Goal: Information Seeking & Learning: Learn about a topic

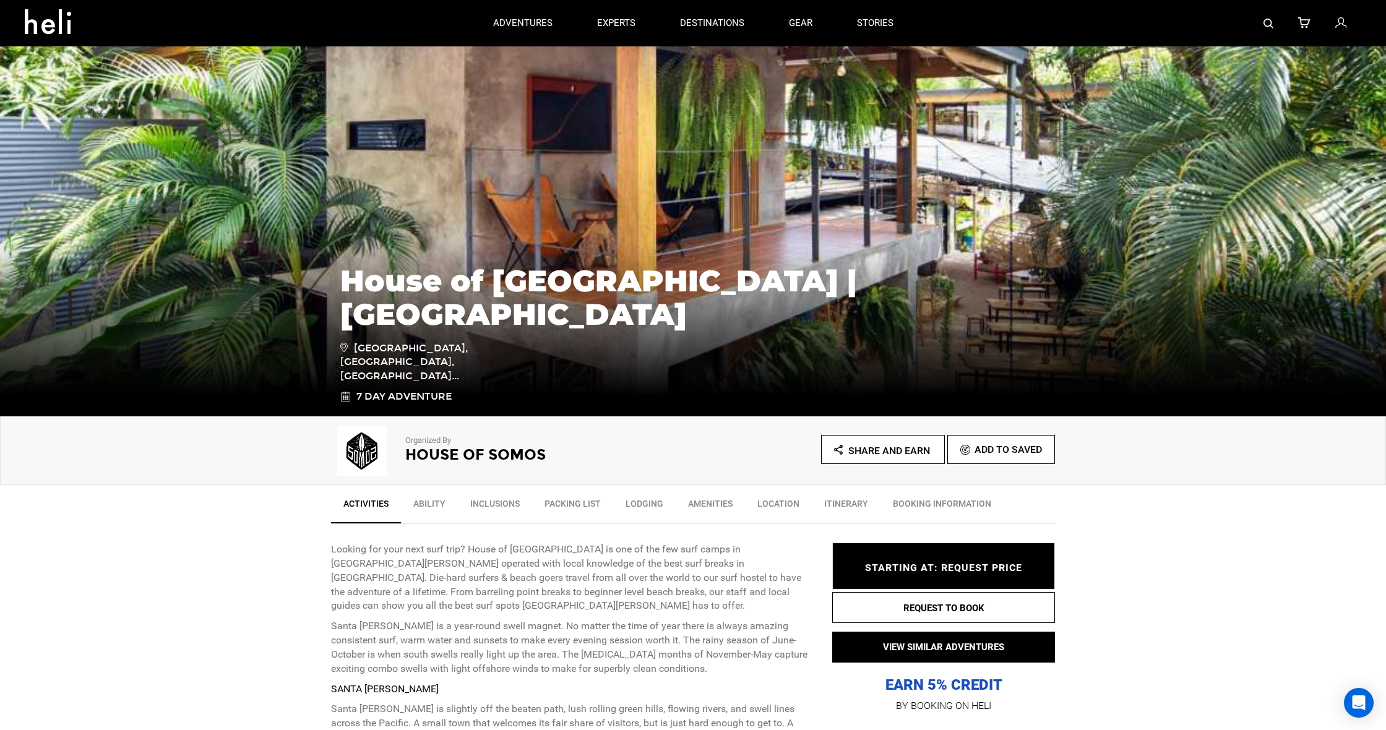
click at [686, 205] on img at bounding box center [693, 230] width 1386 height 371
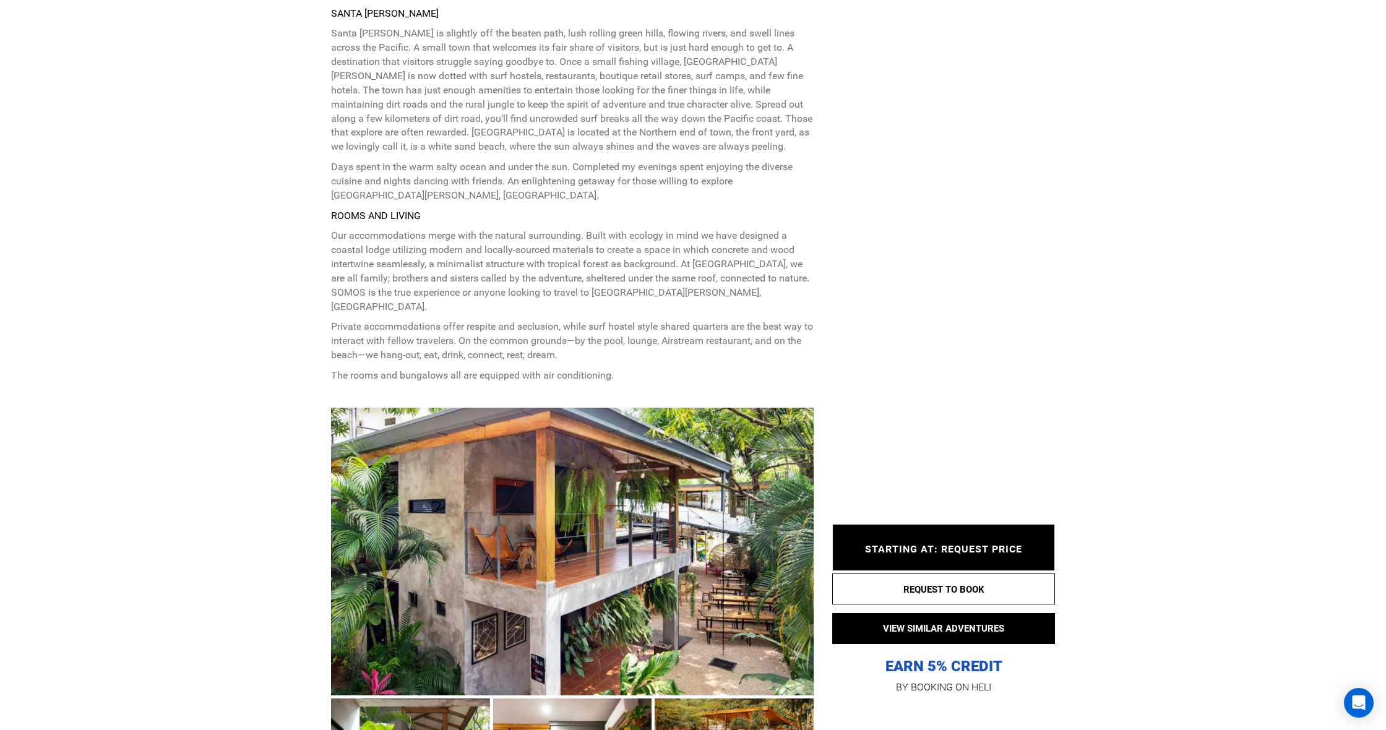
scroll to position [689, 0]
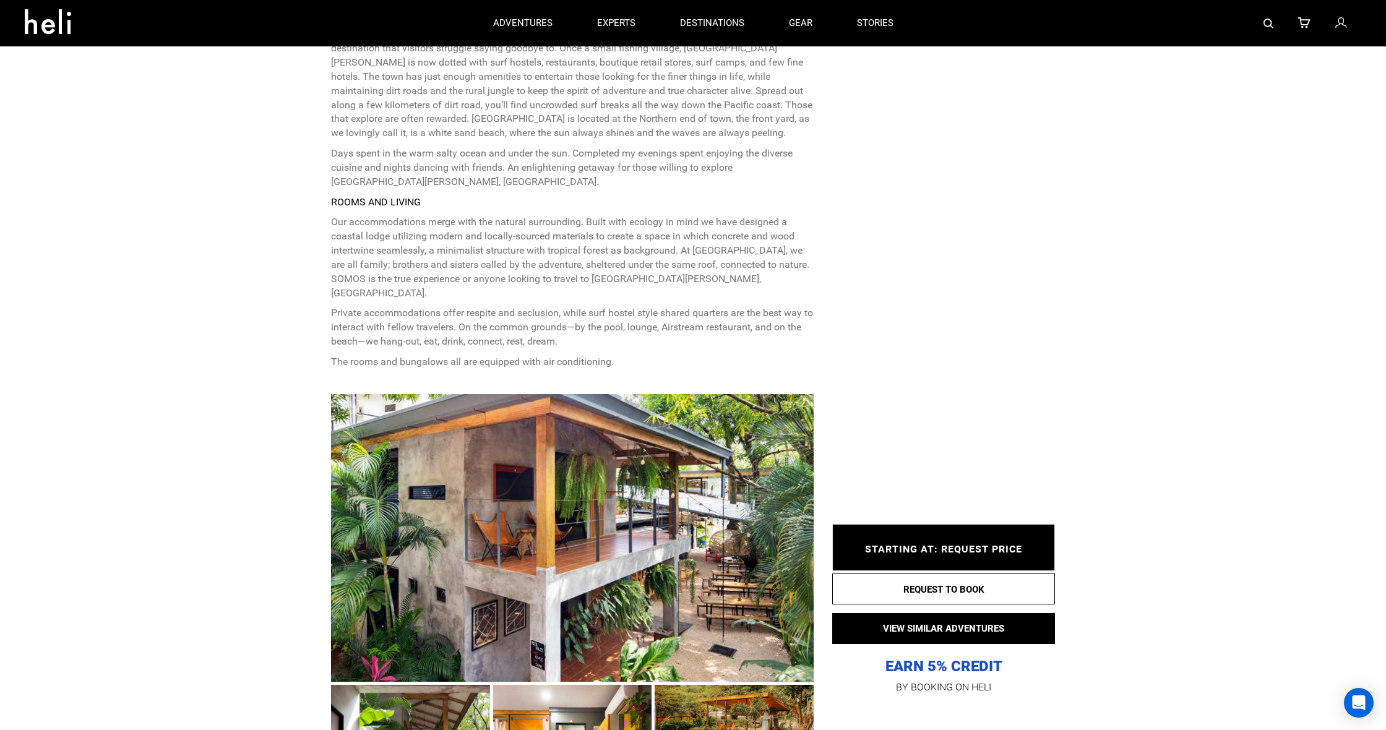
click at [607, 609] on div at bounding box center [572, 538] width 483 height 288
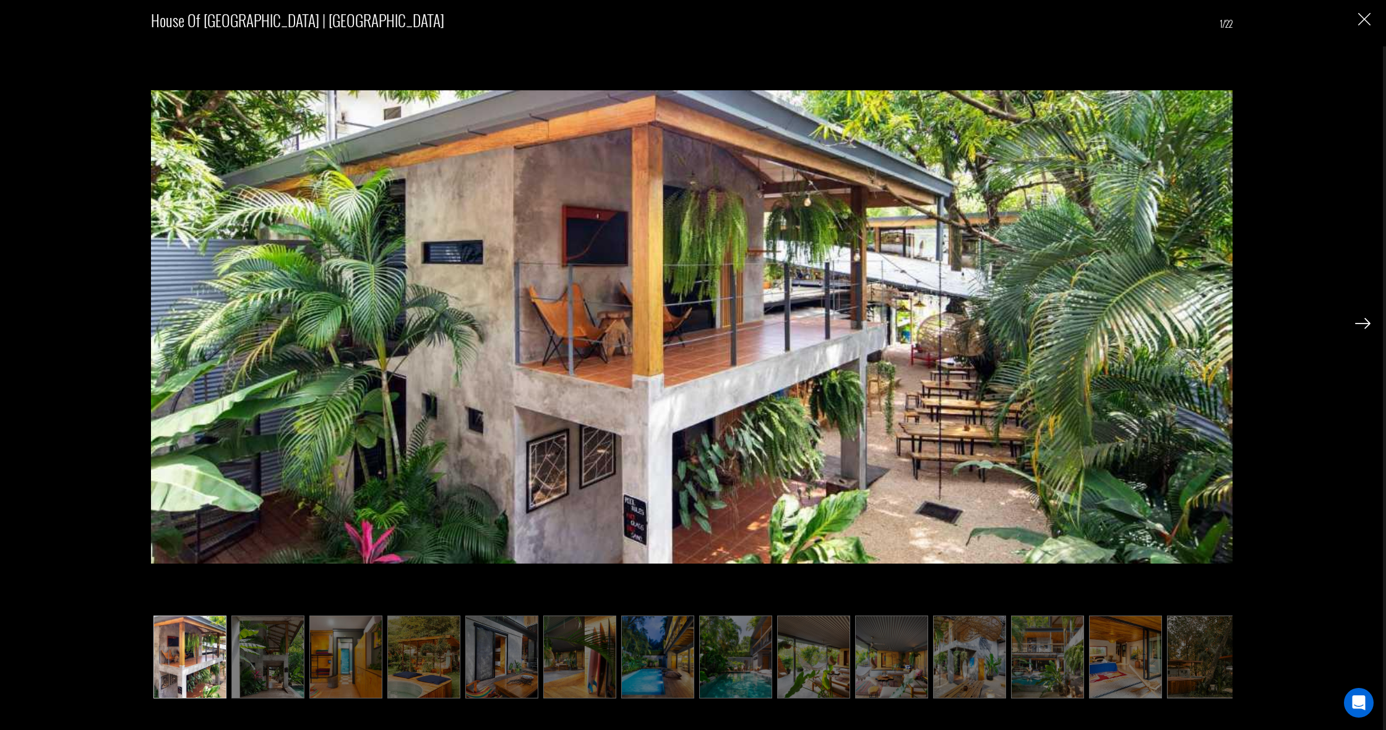
click at [1363, 318] on img at bounding box center [1362, 323] width 15 height 11
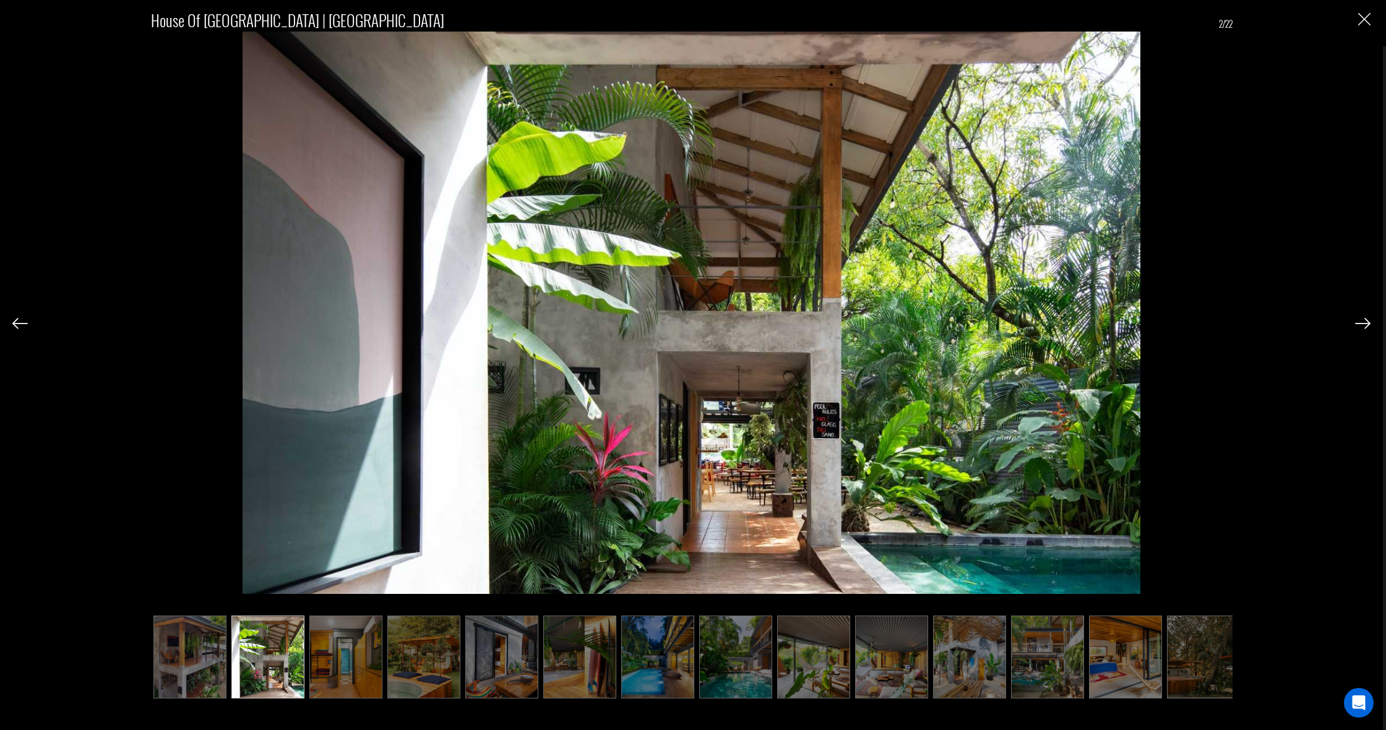
click at [1363, 318] on img at bounding box center [1362, 323] width 15 height 11
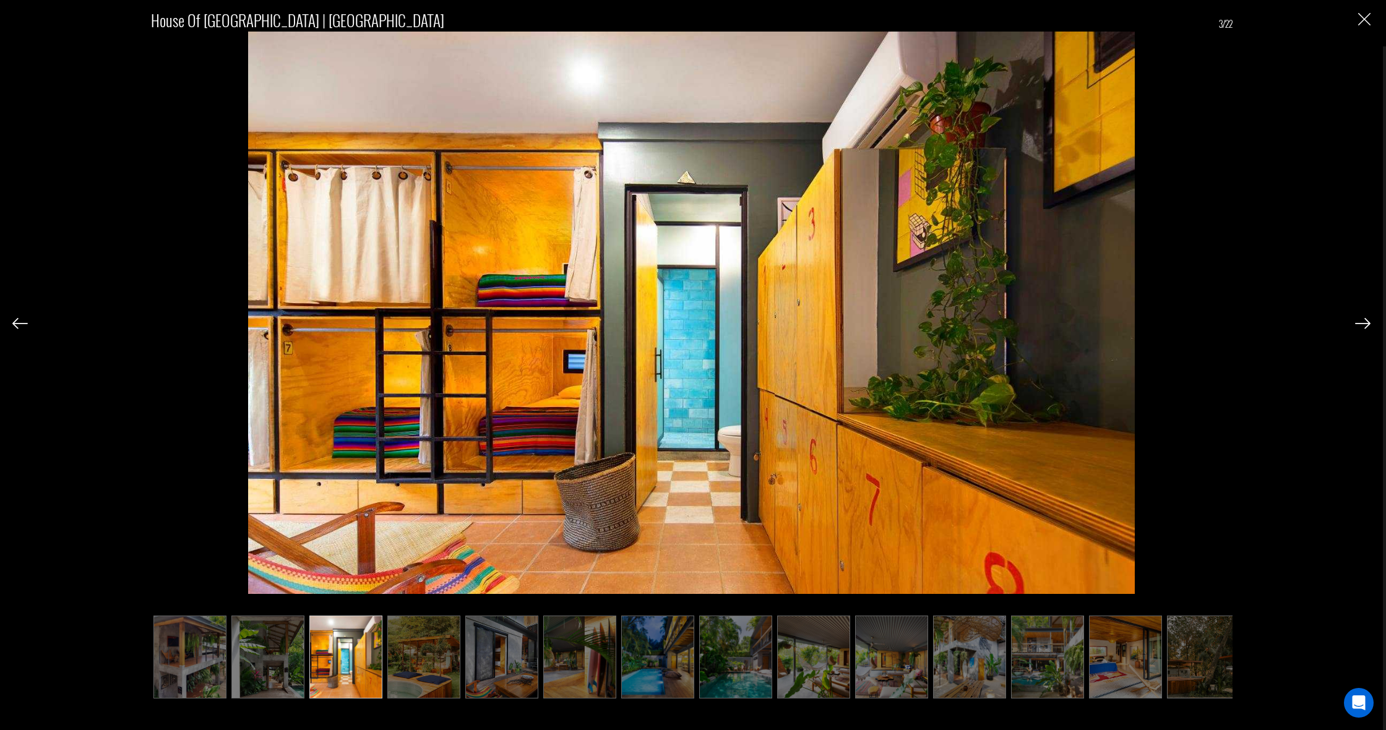
click at [1363, 318] on img at bounding box center [1362, 323] width 15 height 11
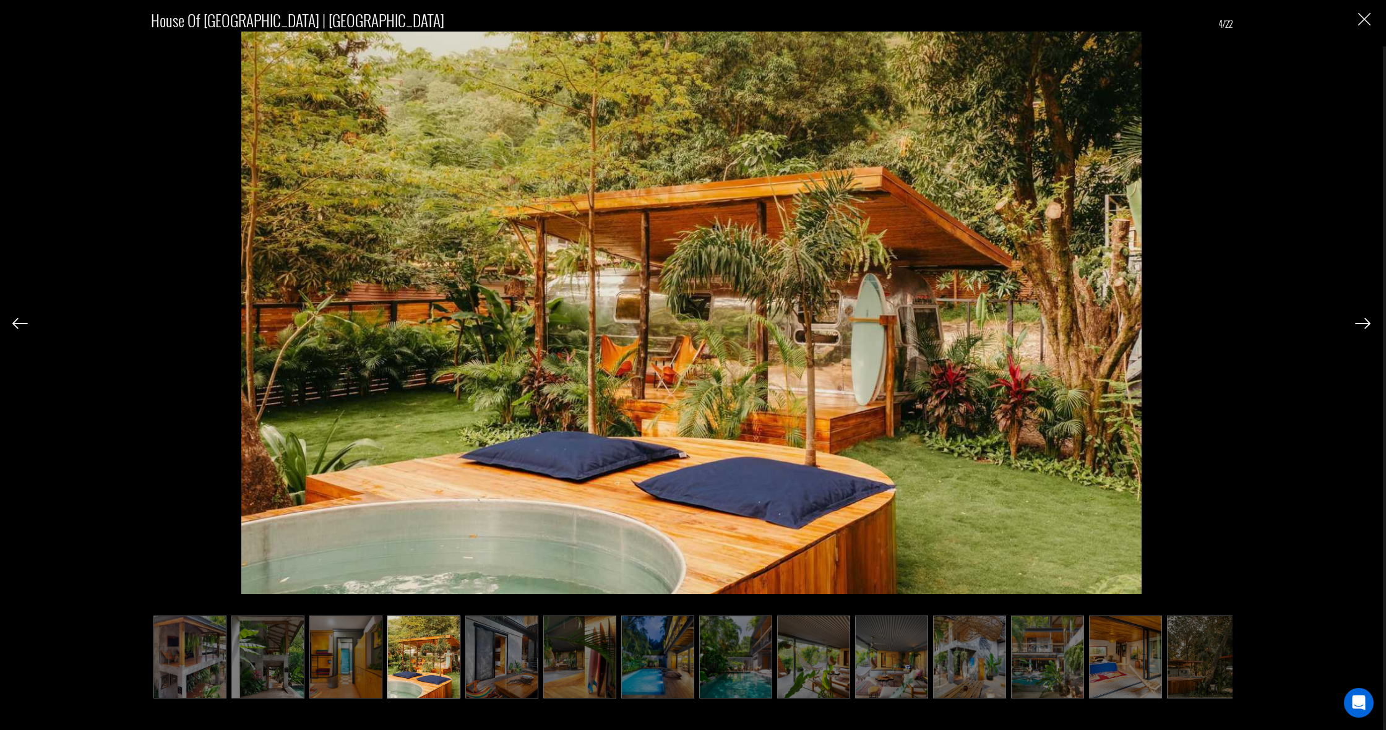
click at [1363, 318] on img at bounding box center [1362, 323] width 15 height 11
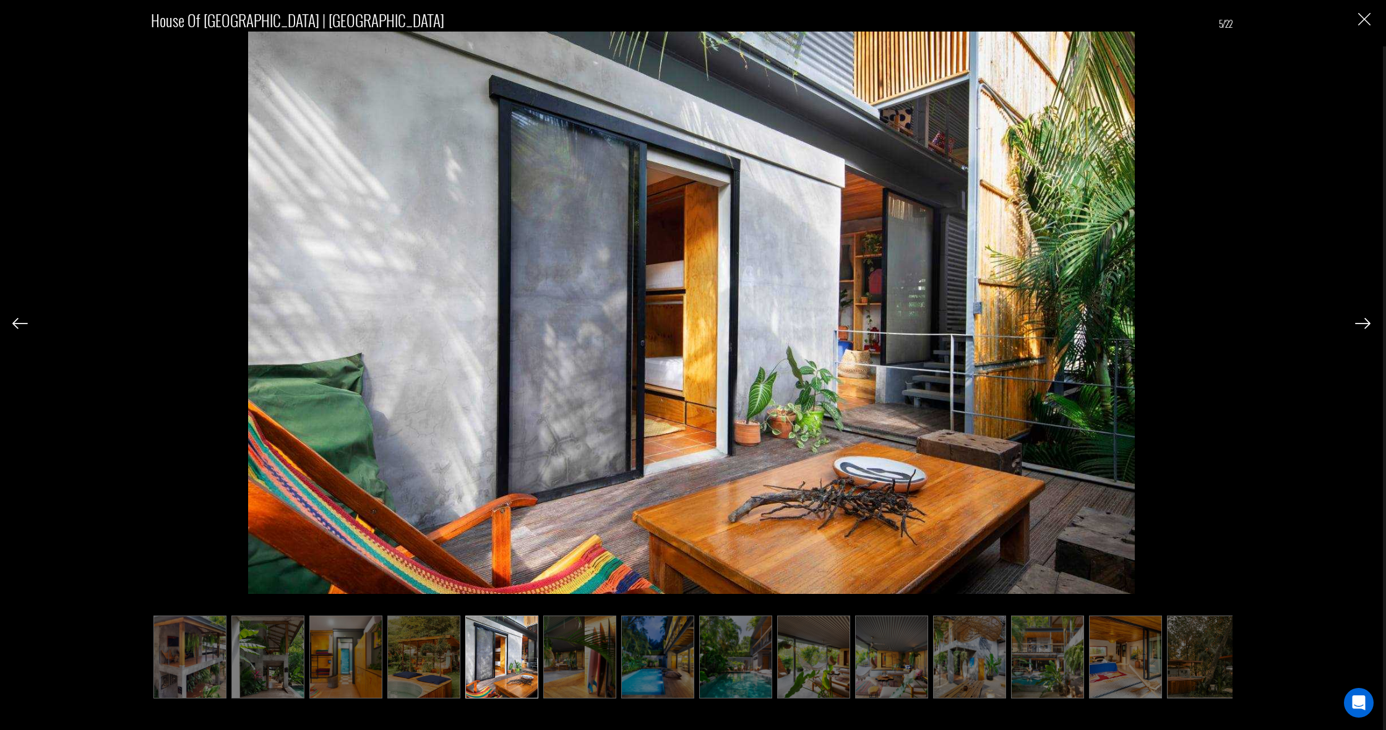
click at [1363, 318] on img at bounding box center [1362, 323] width 15 height 11
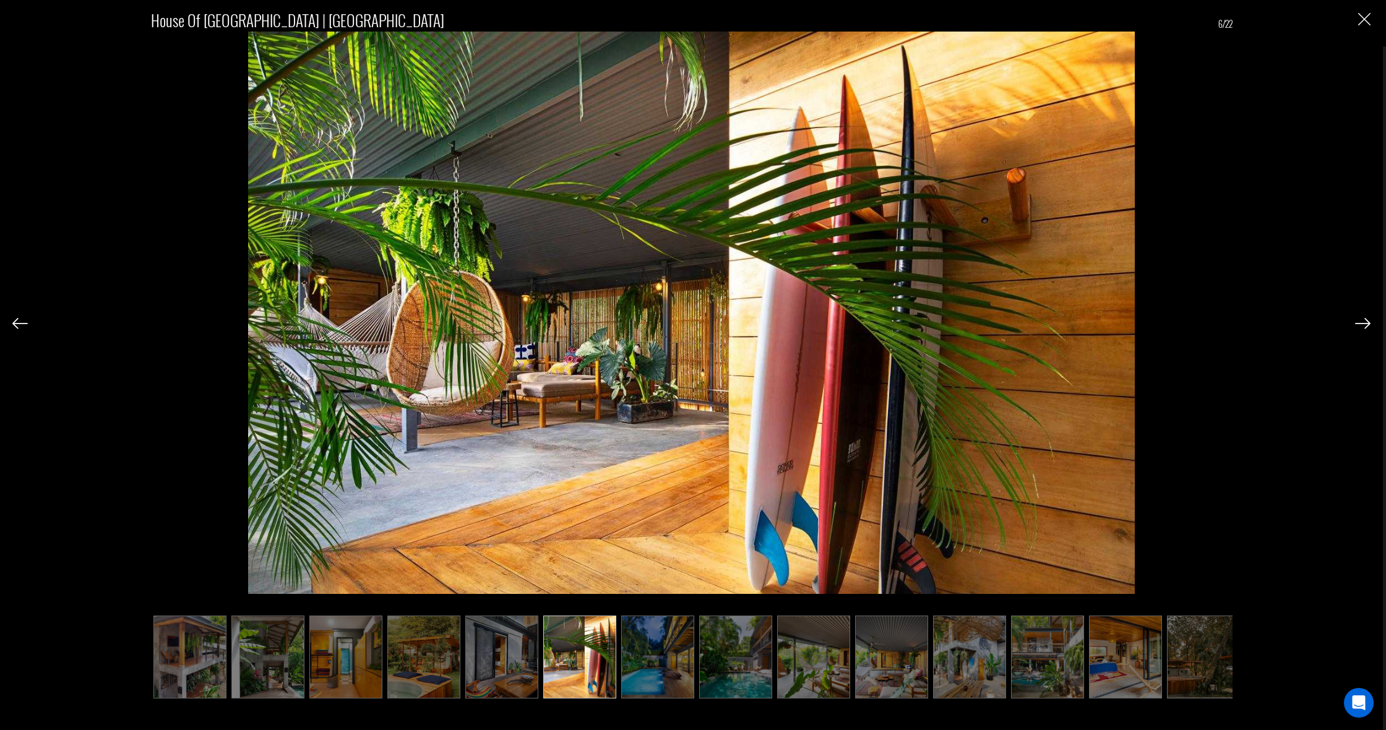
click at [1363, 318] on img at bounding box center [1362, 323] width 15 height 11
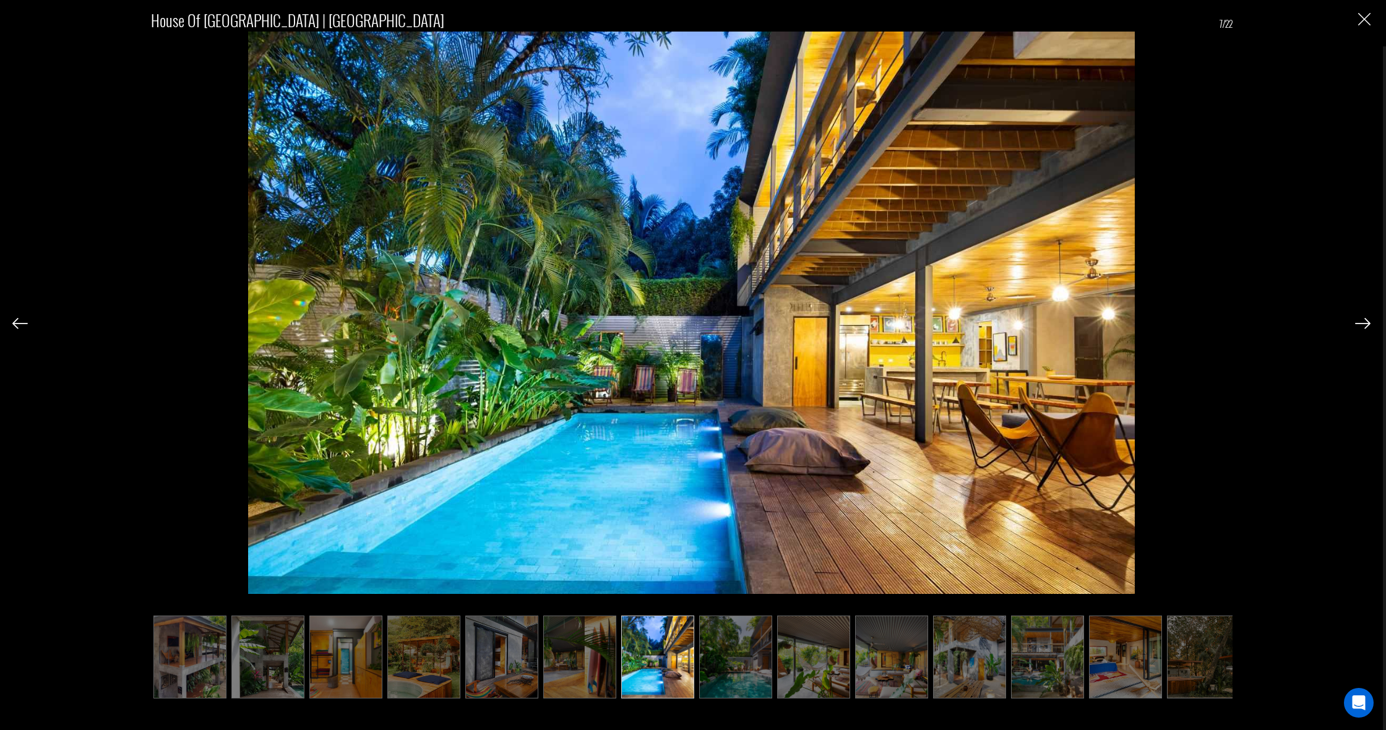
click at [1363, 318] on img at bounding box center [1362, 323] width 15 height 11
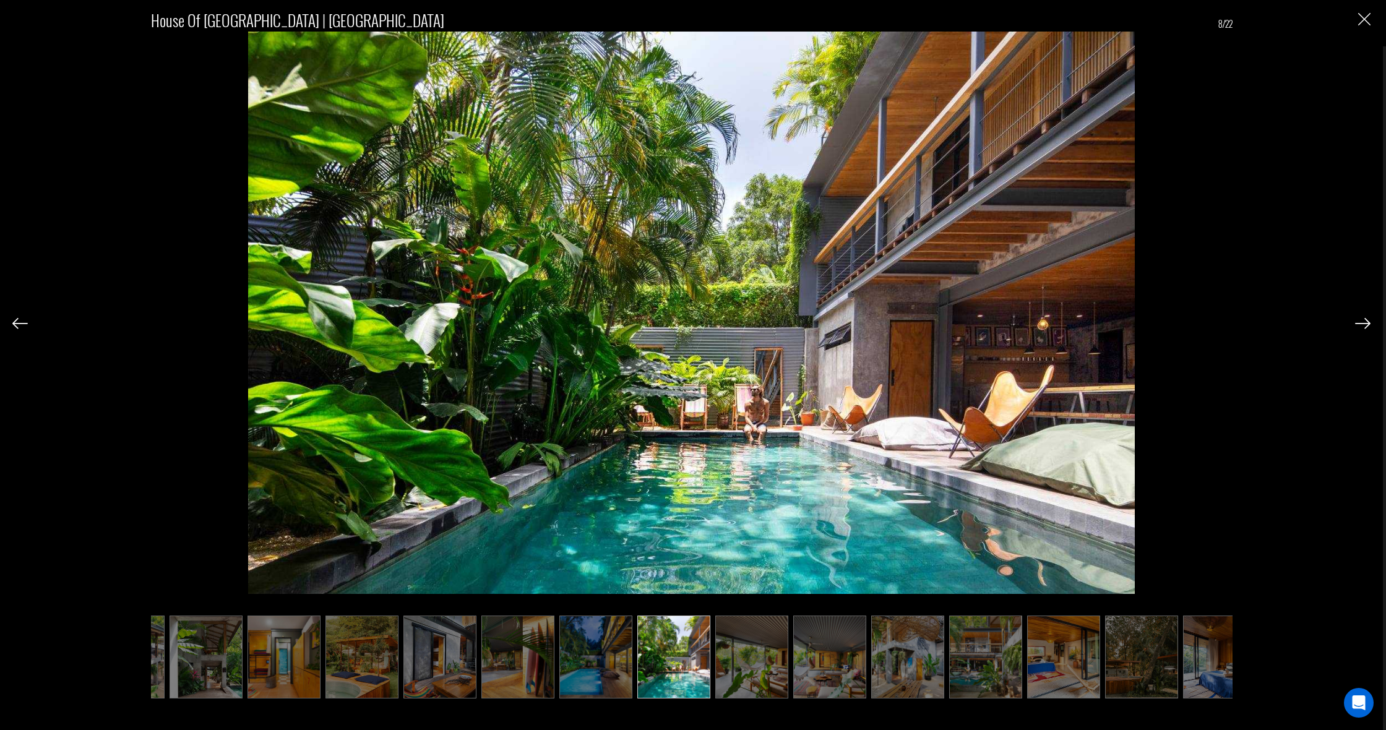
click at [1363, 318] on img at bounding box center [1362, 323] width 15 height 11
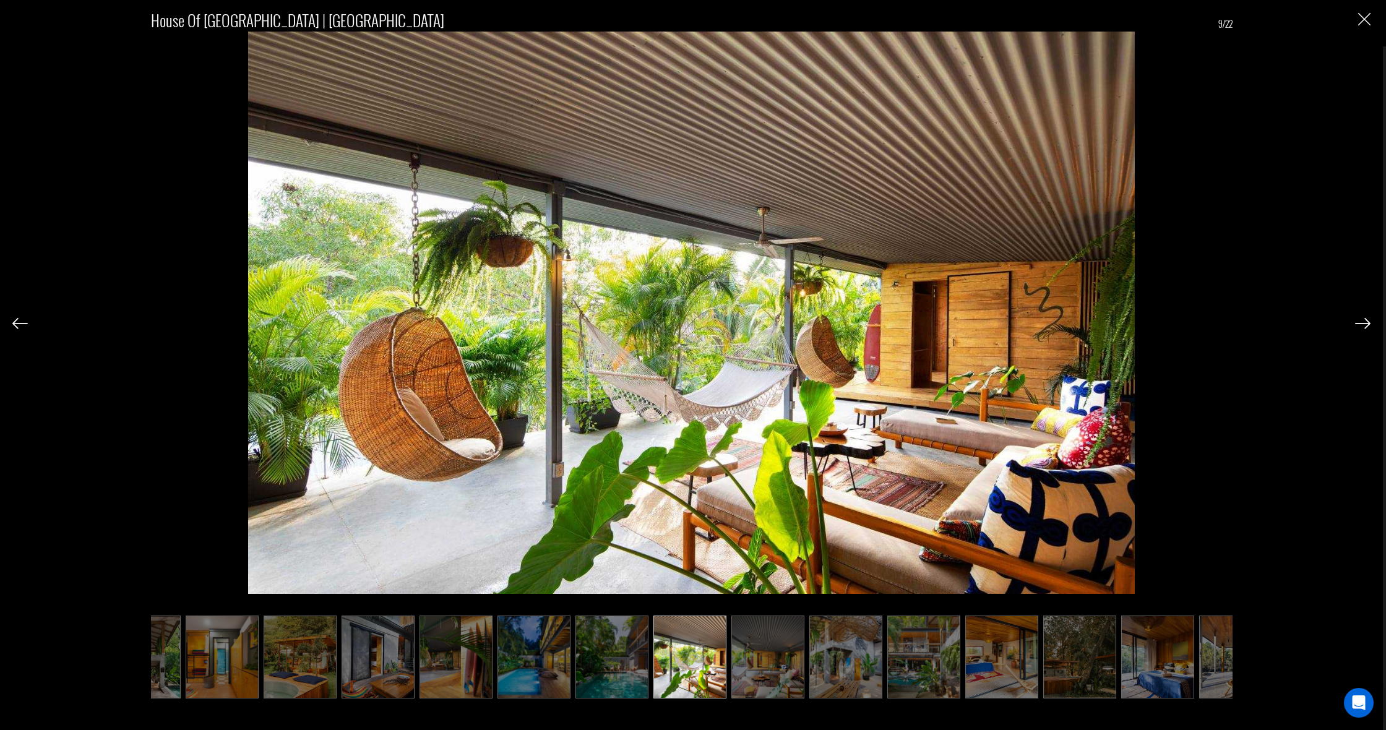
click at [1363, 318] on img at bounding box center [1362, 323] width 15 height 11
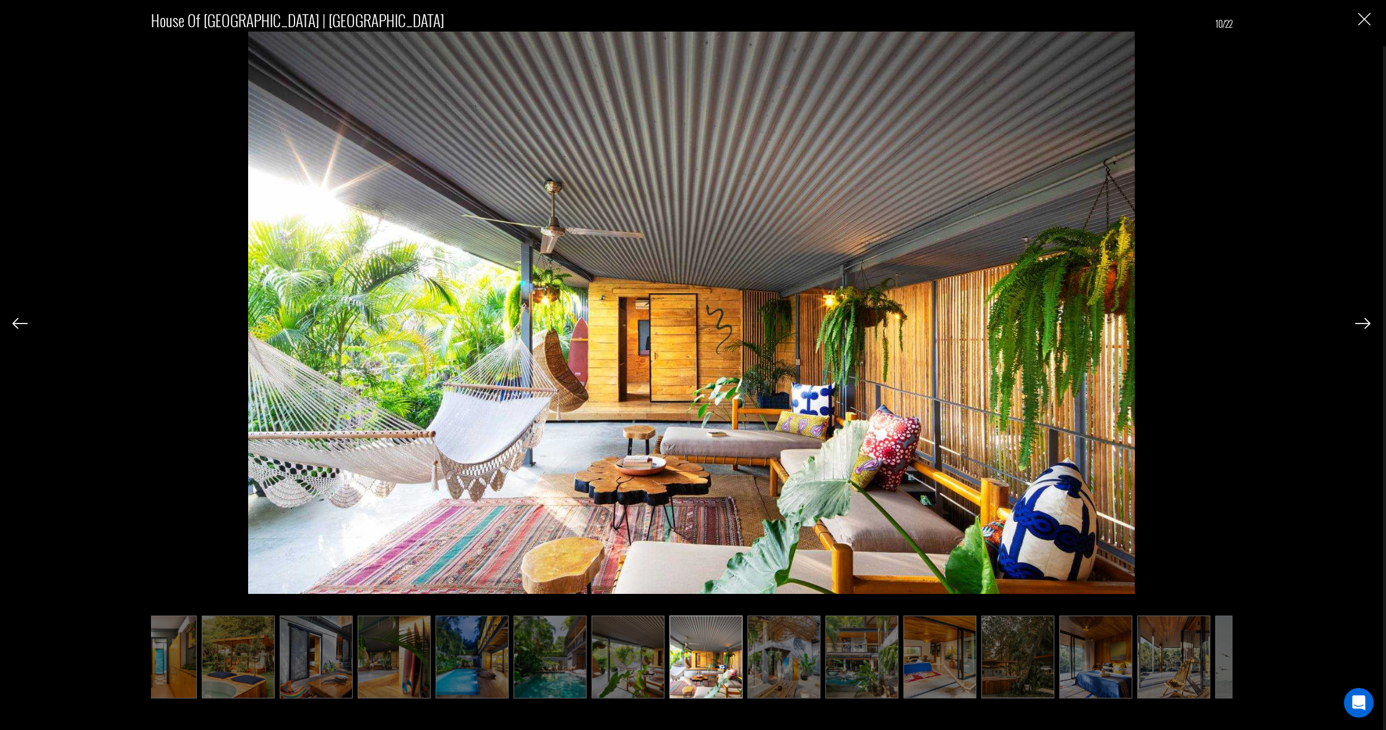
click at [1363, 318] on img at bounding box center [1362, 323] width 15 height 11
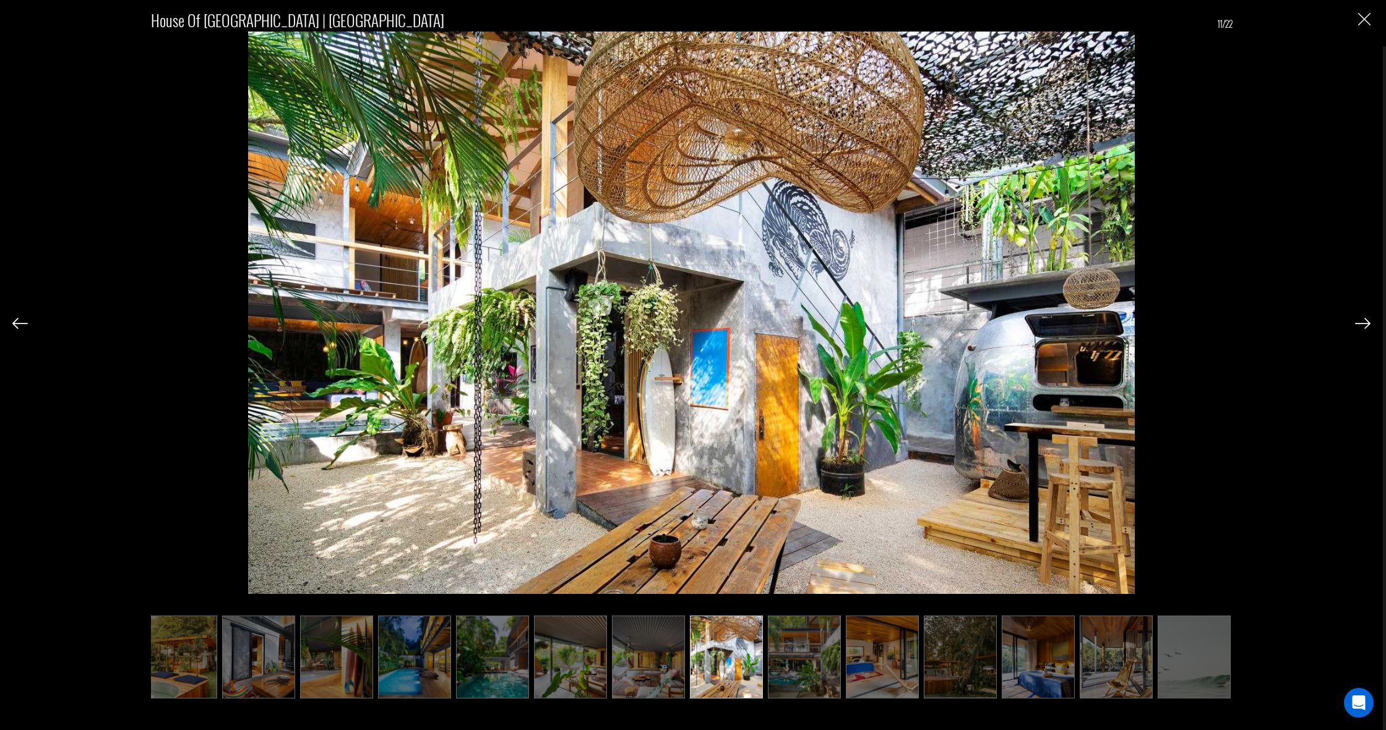
scroll to position [0, 247]
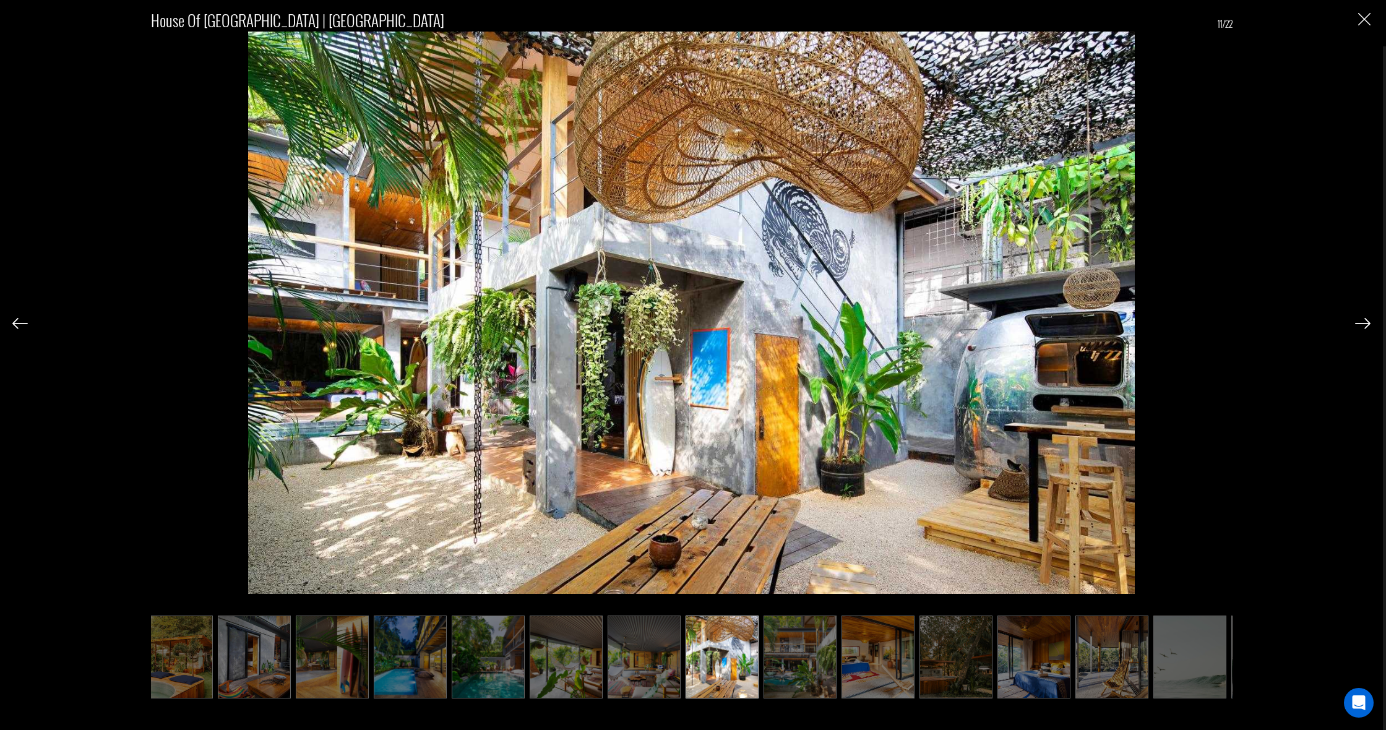
click at [1363, 318] on img at bounding box center [1362, 323] width 15 height 11
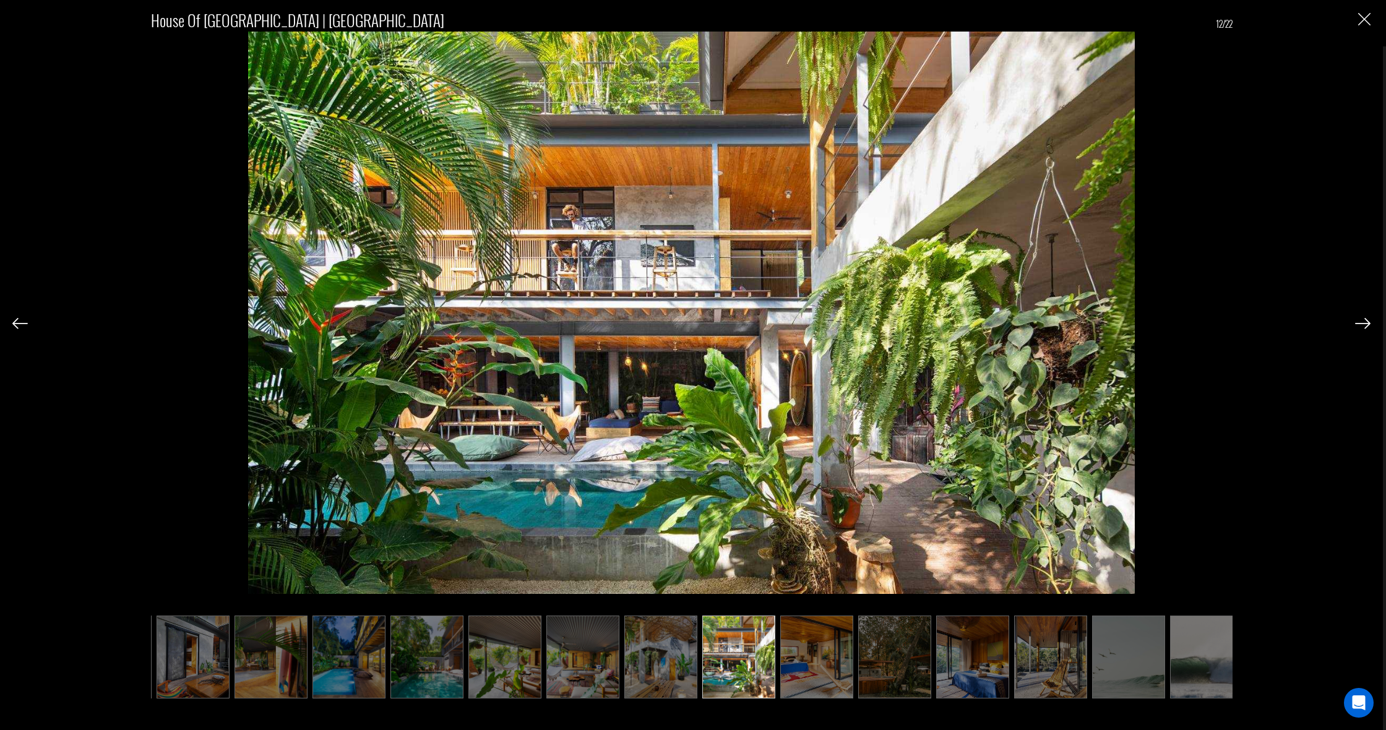
scroll to position [0, 309]
click at [1363, 318] on img at bounding box center [1362, 323] width 15 height 11
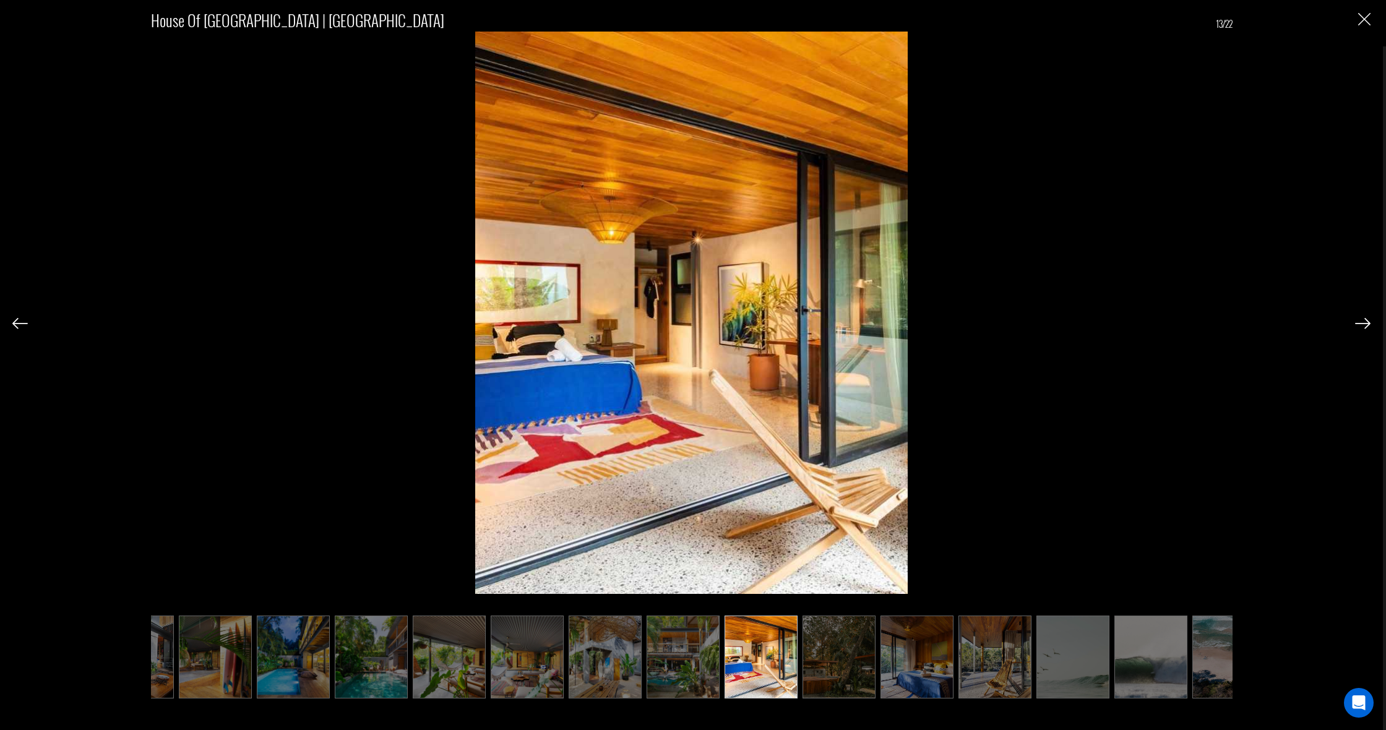
scroll to position [0, 371]
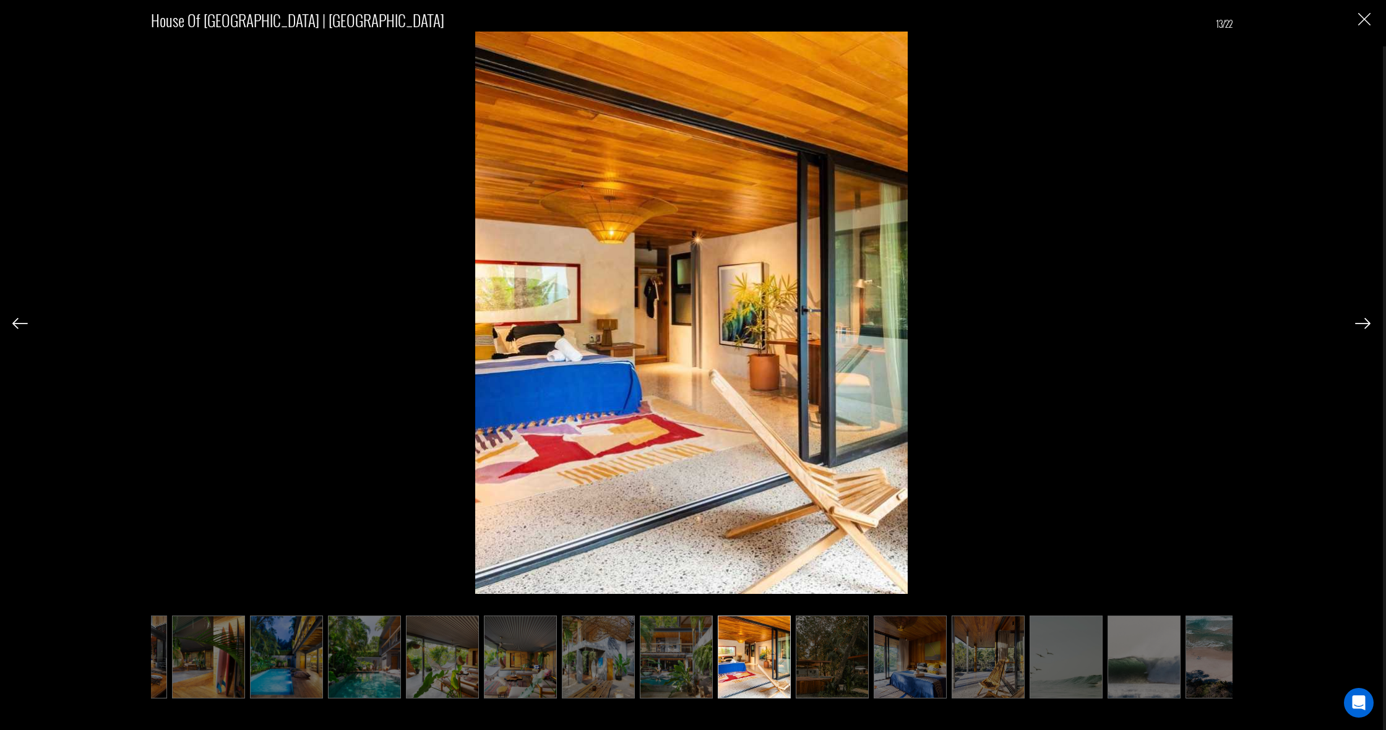
click at [1363, 318] on img at bounding box center [1362, 323] width 15 height 11
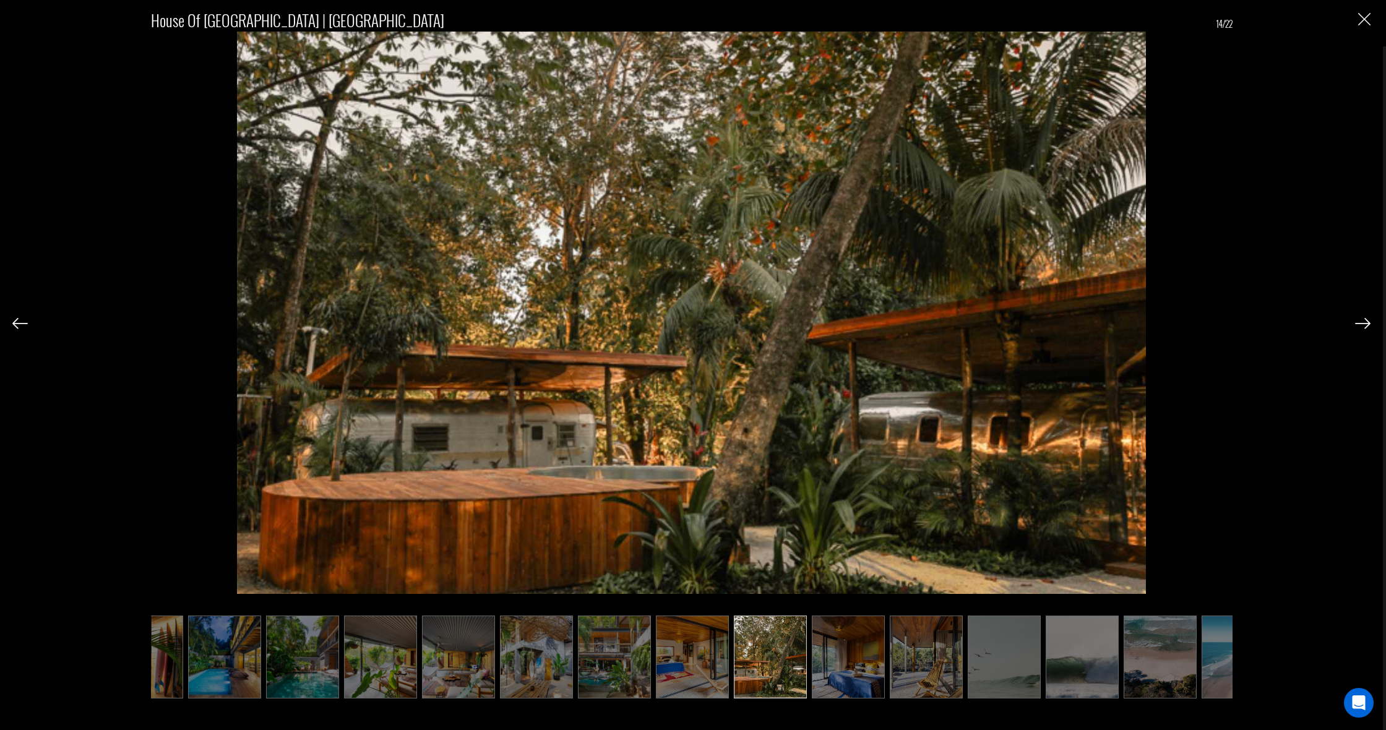
click at [1363, 318] on img at bounding box center [1362, 323] width 15 height 11
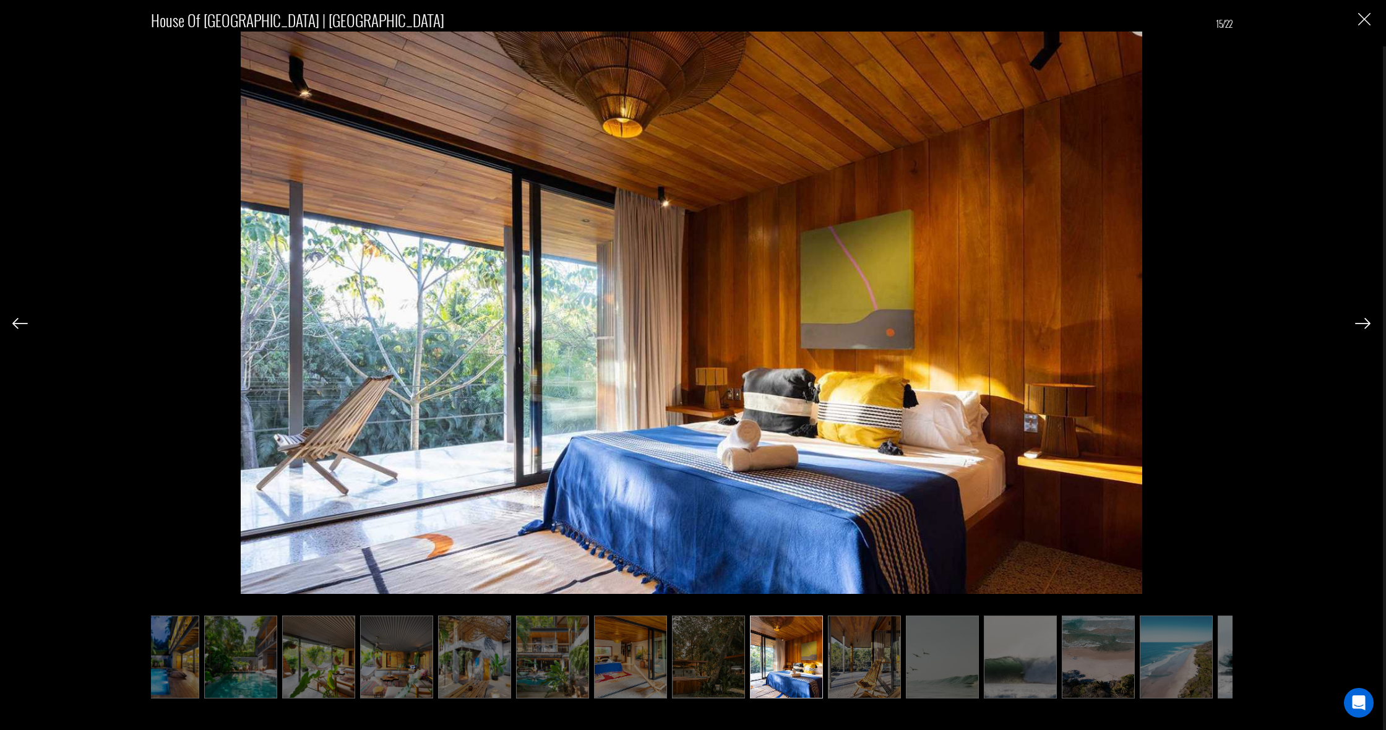
click at [1363, 318] on img at bounding box center [1362, 323] width 15 height 11
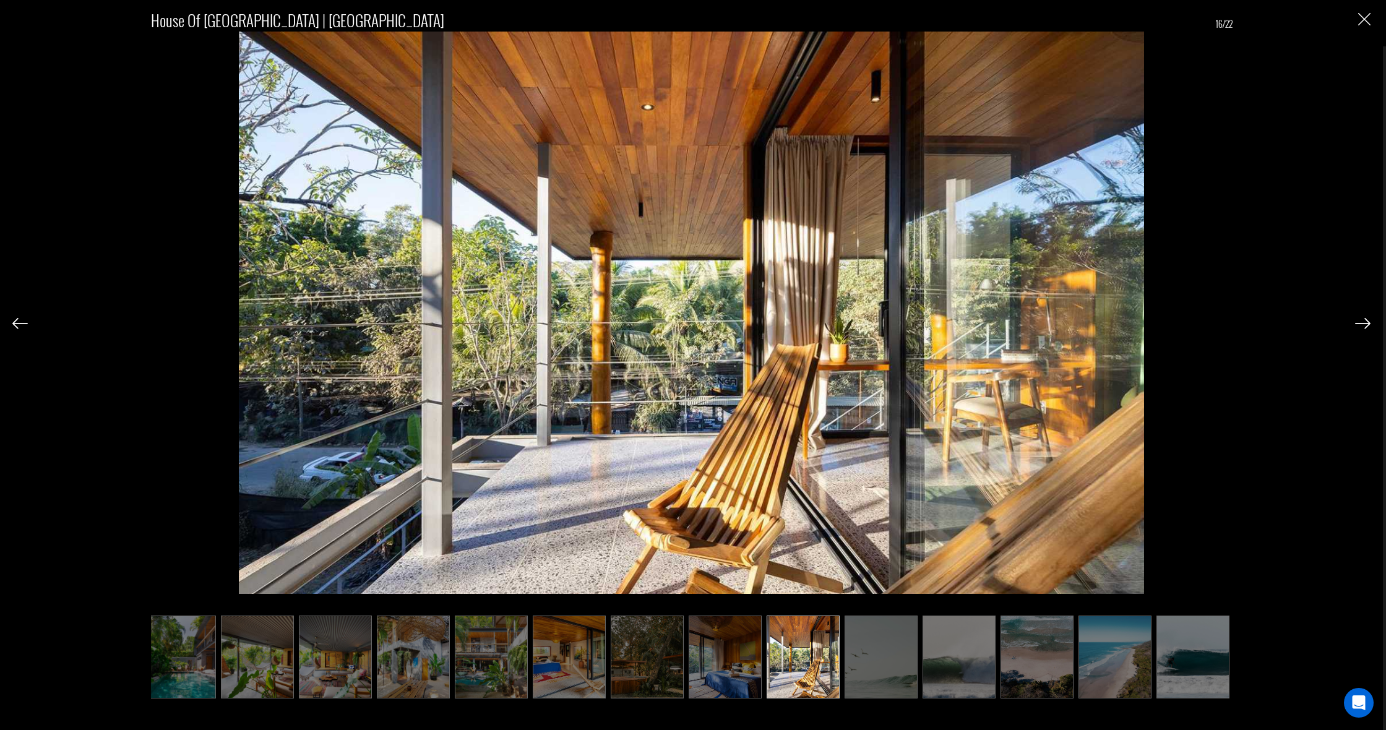
scroll to position [0, 557]
click at [1363, 318] on img at bounding box center [1362, 323] width 15 height 11
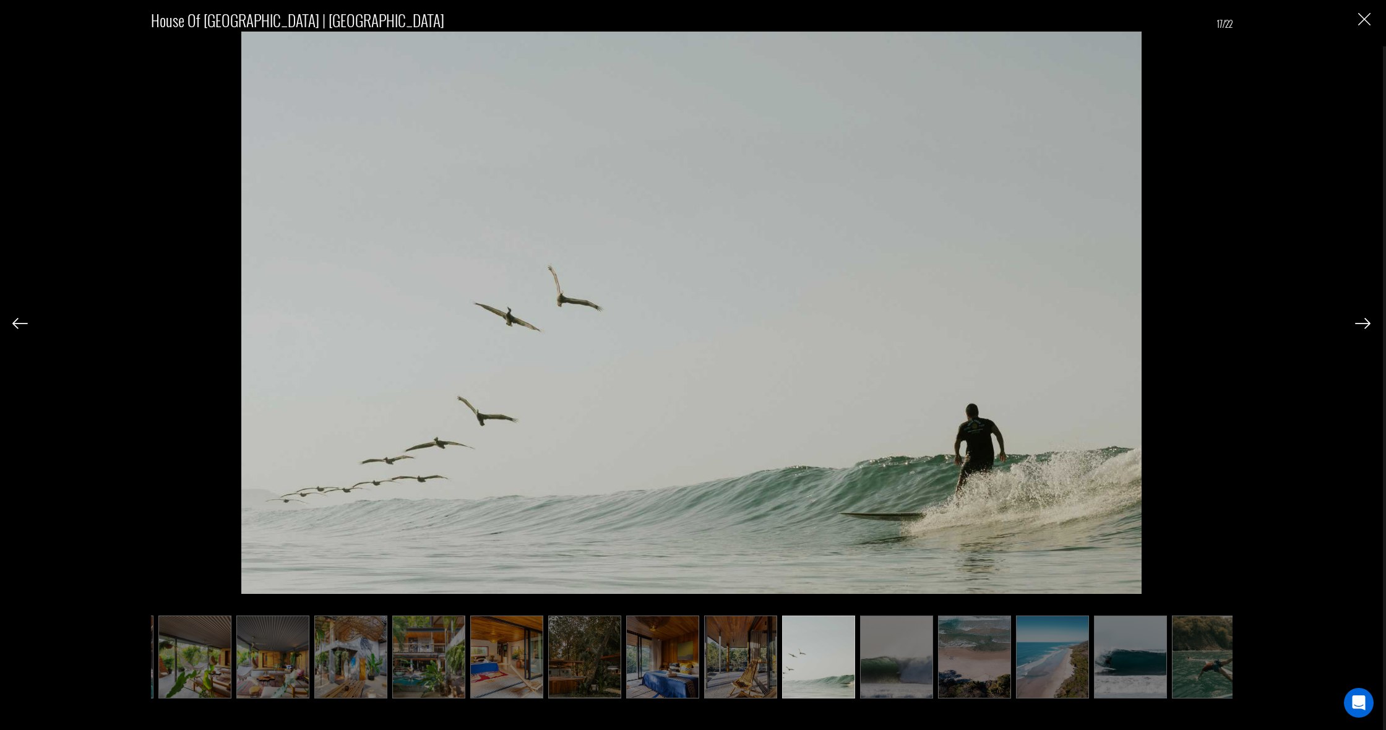
click at [1363, 318] on img at bounding box center [1362, 323] width 15 height 11
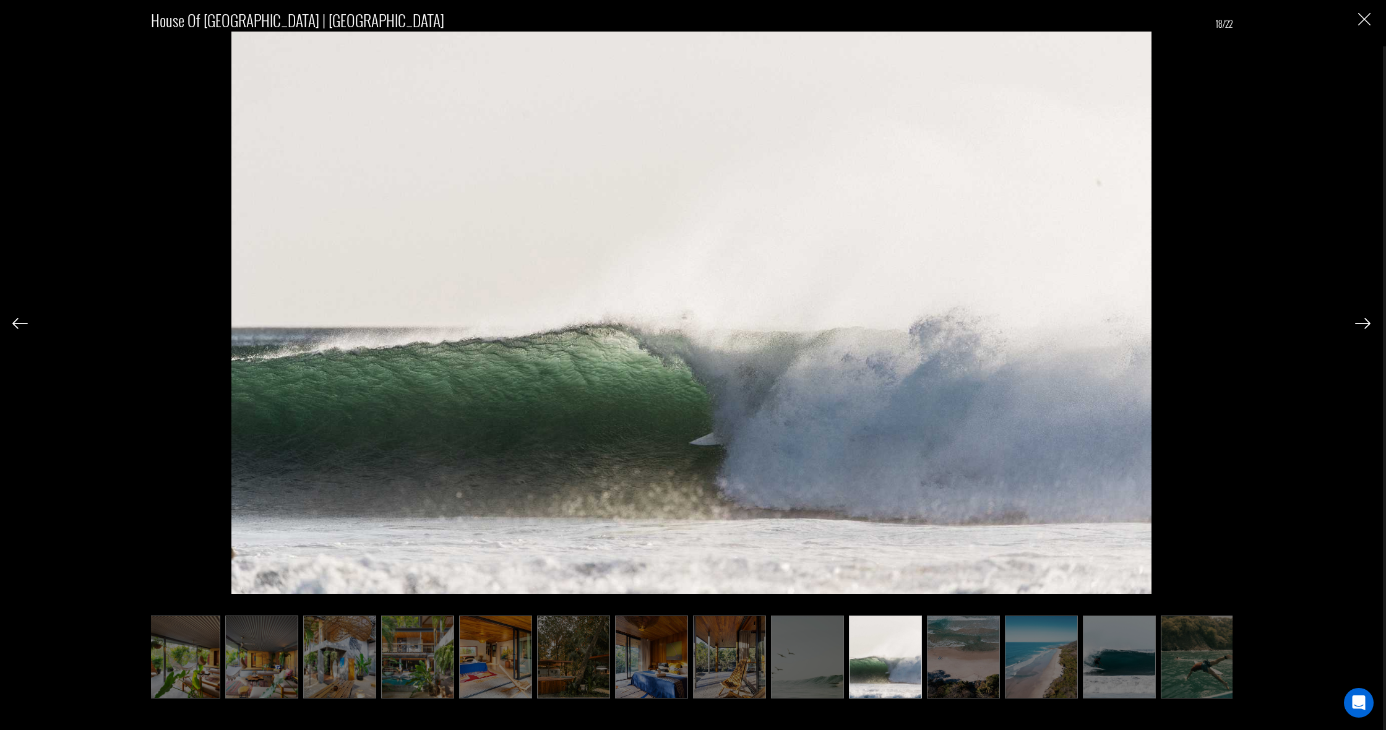
scroll to position [0, 634]
click at [1363, 318] on img at bounding box center [1362, 323] width 15 height 11
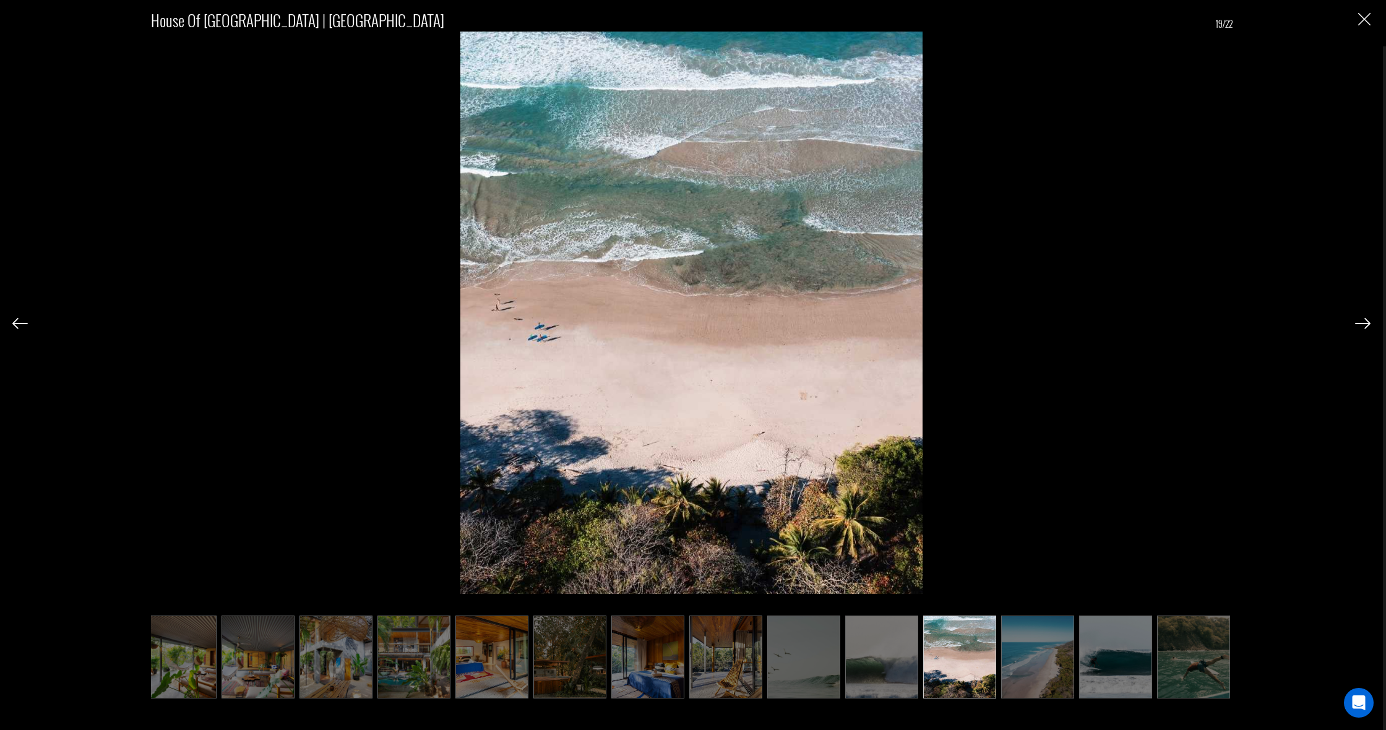
click at [1363, 318] on img at bounding box center [1362, 323] width 15 height 11
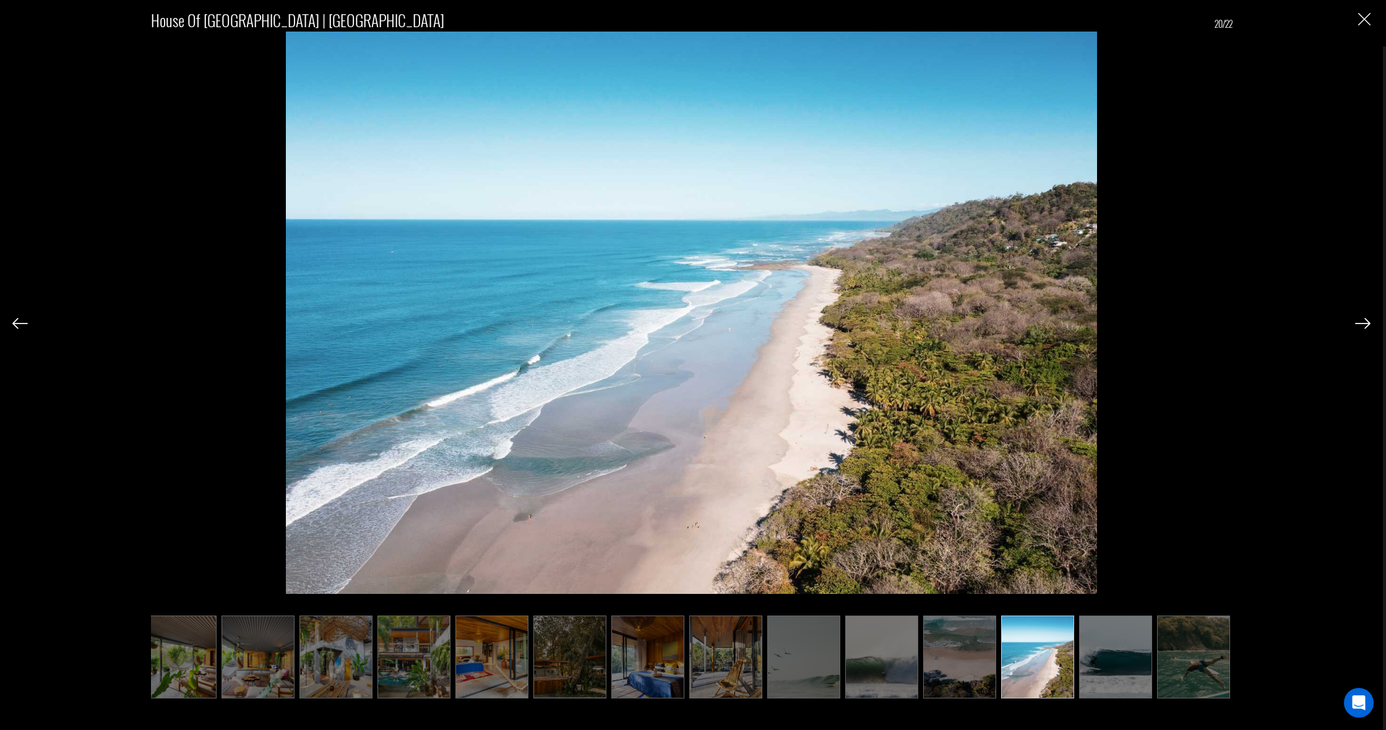
click at [1363, 318] on img at bounding box center [1362, 323] width 15 height 11
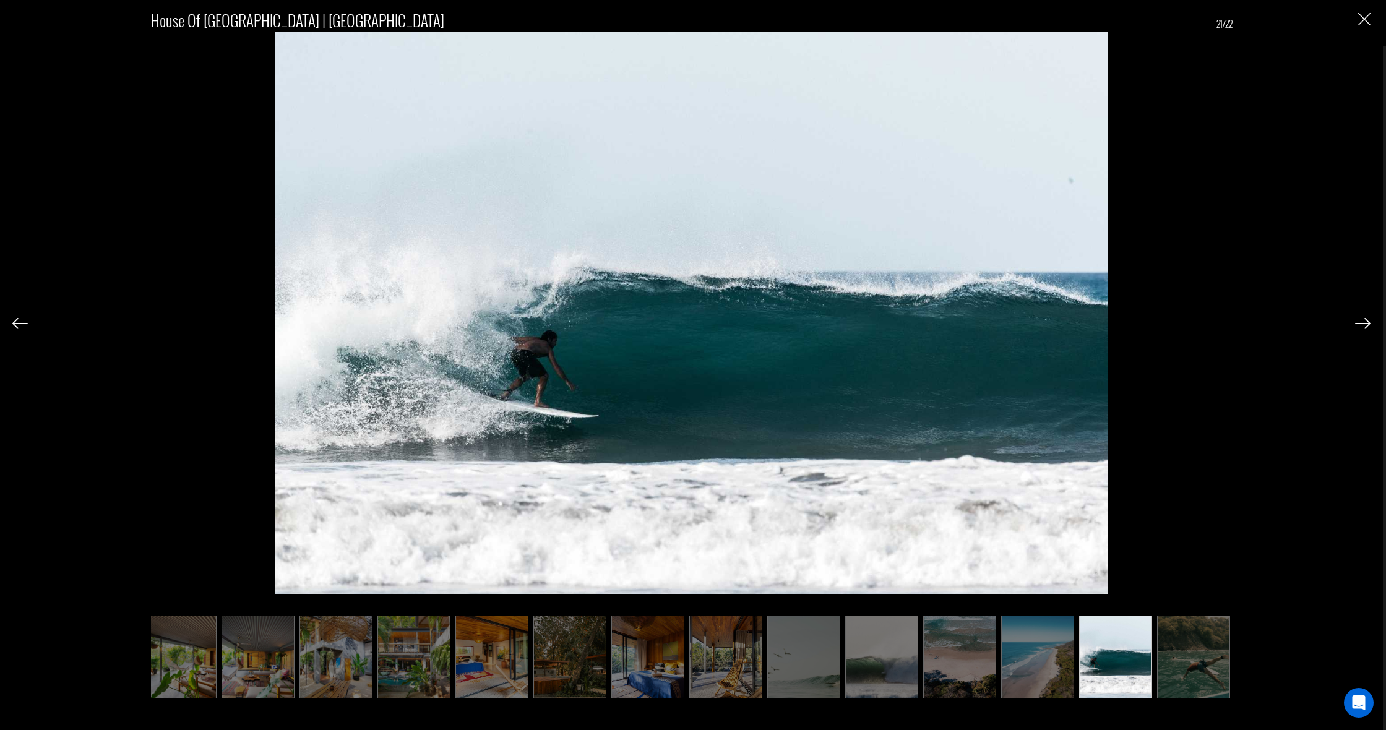
click at [1363, 318] on img at bounding box center [1362, 323] width 15 height 11
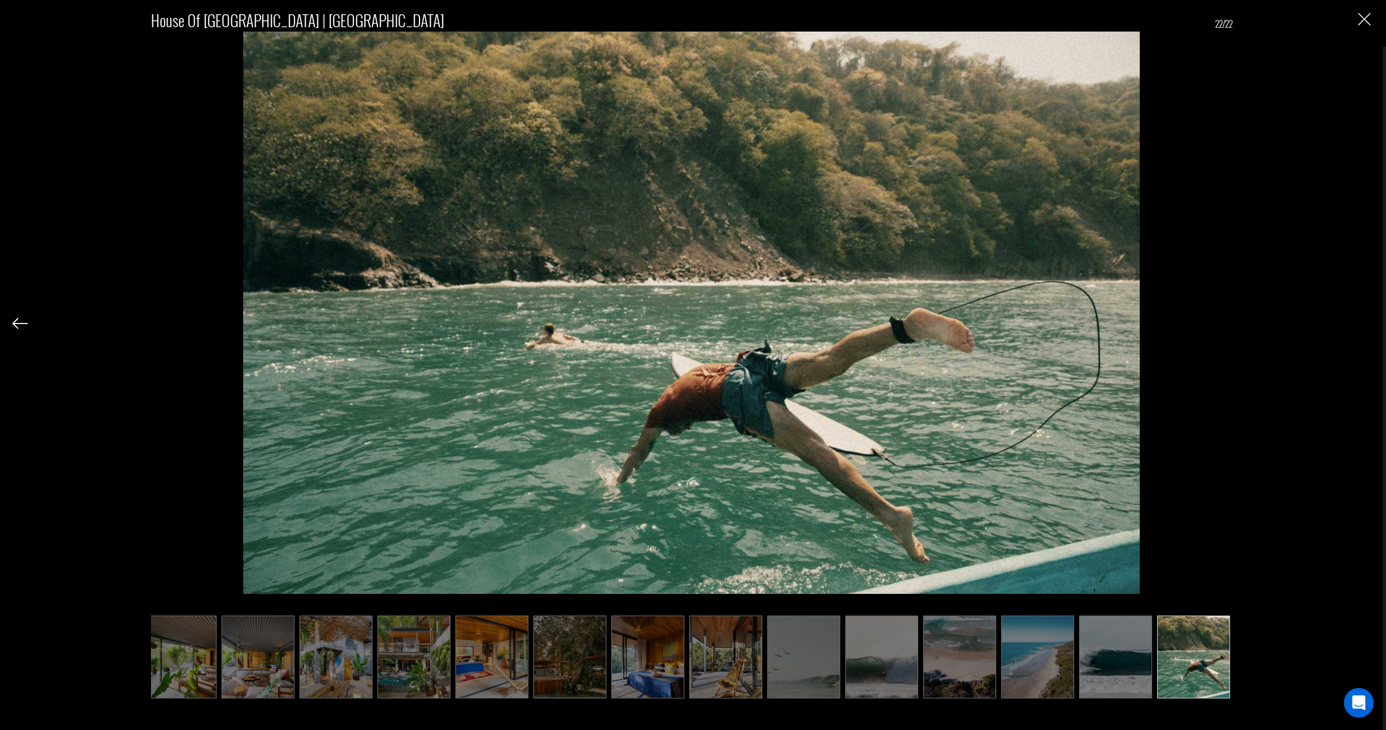
click at [1363, 317] on div "House of [GEOGRAPHIC_DATA] | [GEOGRAPHIC_DATA] 22/22" at bounding box center [691, 347] width 1358 height 694
